Goal: Use online tool/utility: Utilize a website feature to perform a specific function

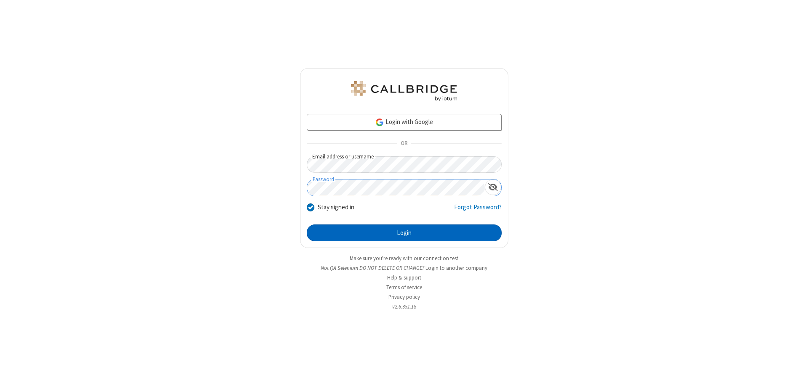
click at [404, 233] on button "Login" at bounding box center [404, 233] width 195 height 17
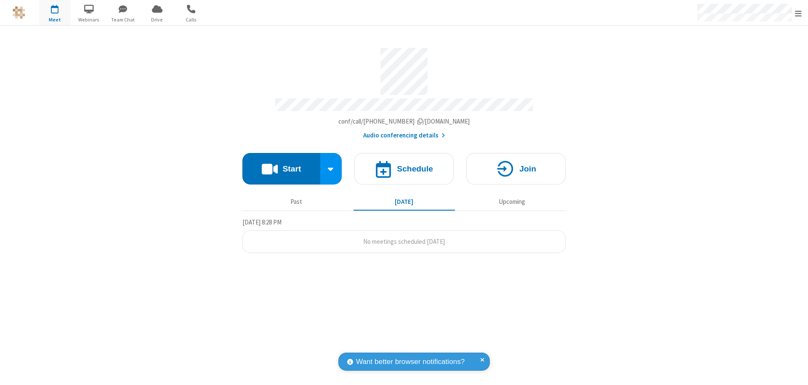
click at [281, 165] on button "Start" at bounding box center [281, 169] width 78 height 32
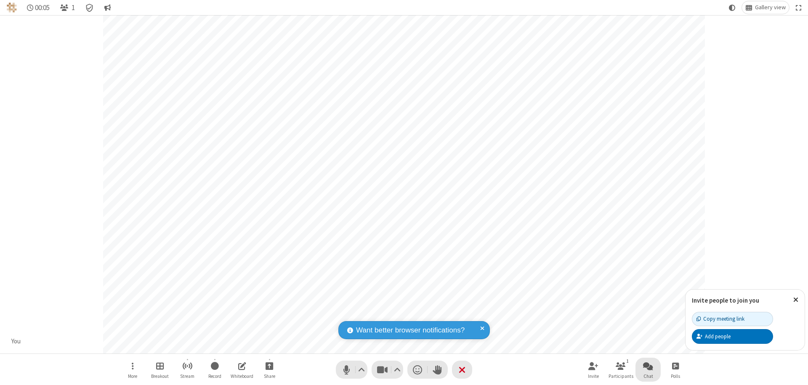
click at [648, 366] on span "Open chat" at bounding box center [648, 366] width 10 height 11
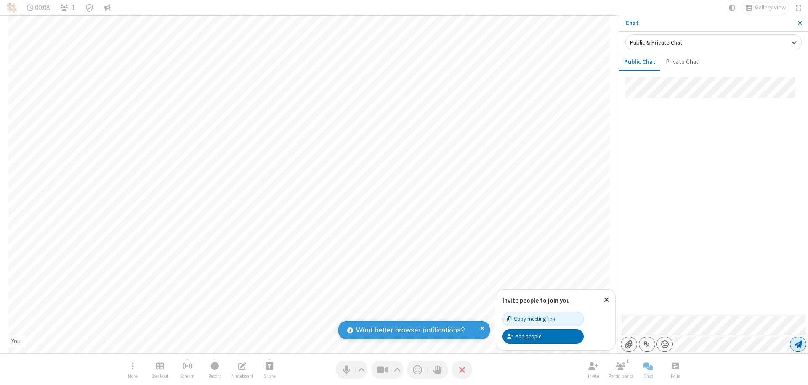
click at [798, 345] on span "Send message" at bounding box center [798, 344] width 8 height 8
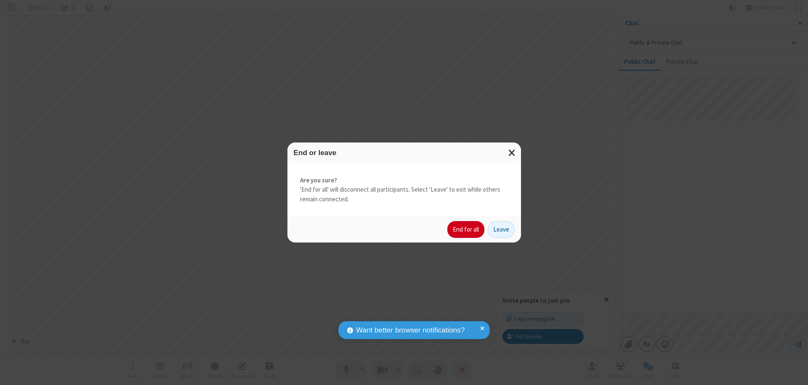
click at [466, 230] on button "End for all" at bounding box center [465, 229] width 37 height 17
